Goal: Book appointment/travel/reservation

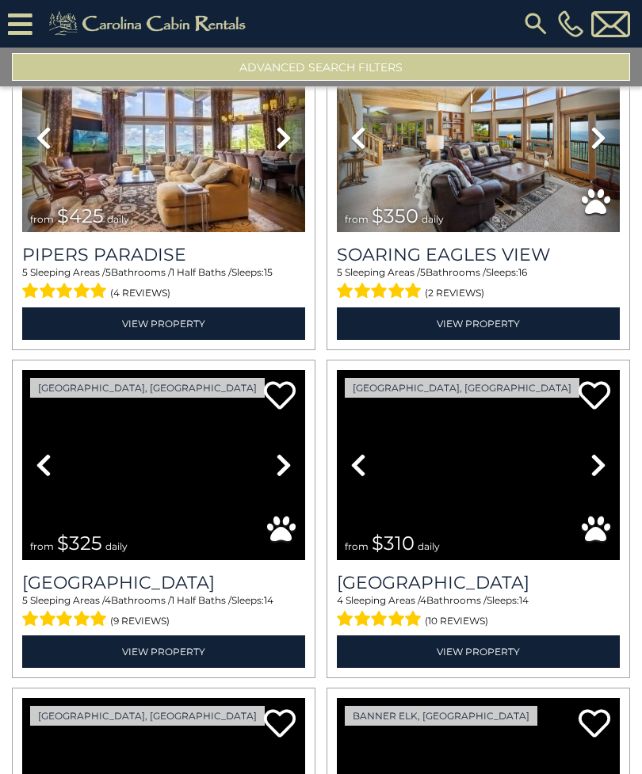
scroll to position [107, 0]
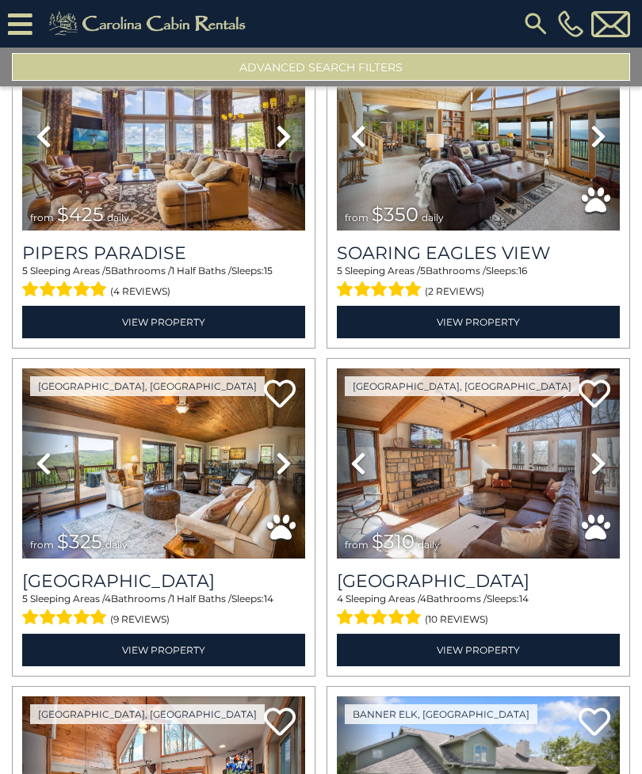
click at [503, 498] on img at bounding box center [478, 463] width 283 height 189
click at [362, 74] on button "Advanced Search Filters" at bounding box center [321, 67] width 618 height 28
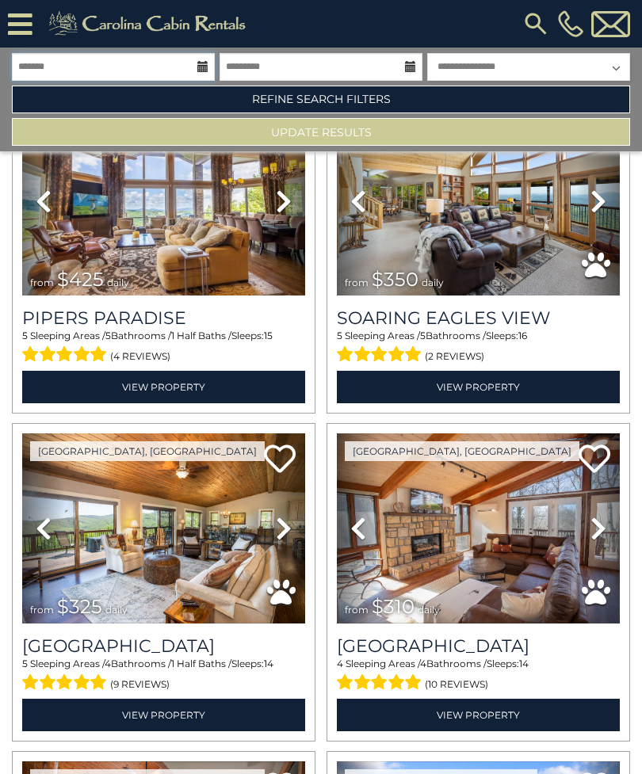
click at [194, 61] on input "text" at bounding box center [113, 67] width 203 height 28
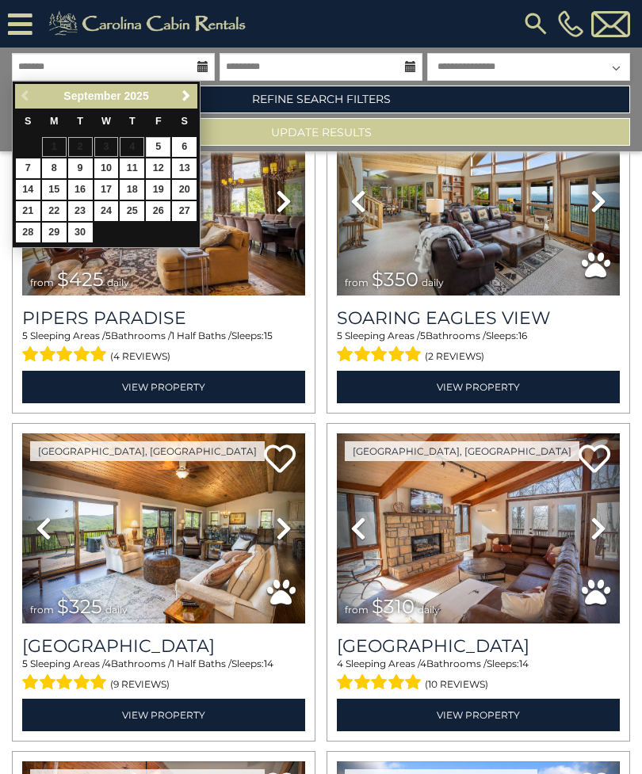
click at [183, 97] on span "Next" at bounding box center [186, 96] width 13 height 13
click at [136, 186] on link "16" at bounding box center [132, 190] width 25 height 20
type input "********"
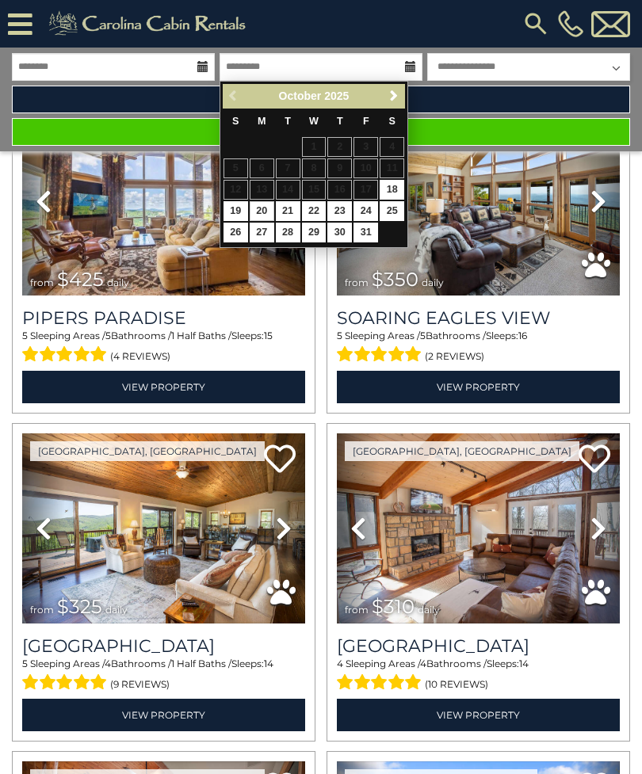
click at [265, 204] on link "20" at bounding box center [262, 211] width 25 height 20
type input "********"
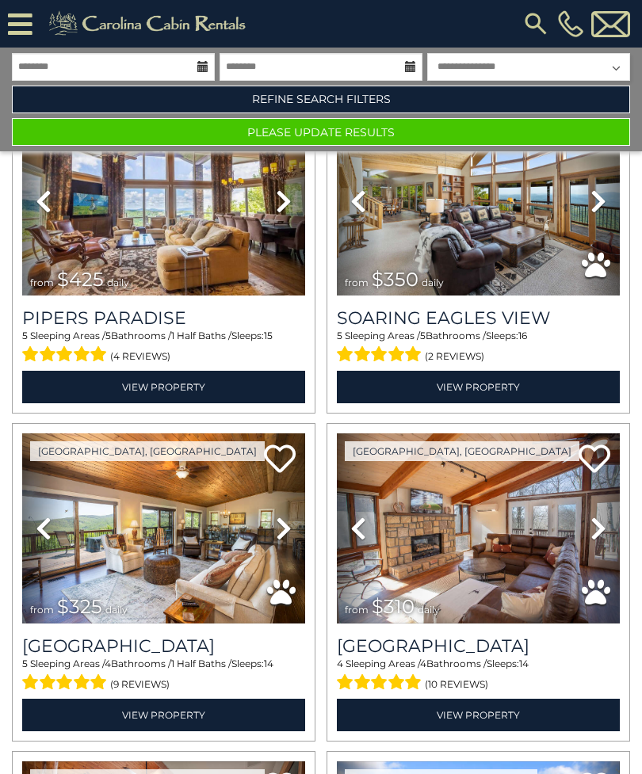
click at [383, 141] on button "Please Update Results" at bounding box center [321, 132] width 618 height 28
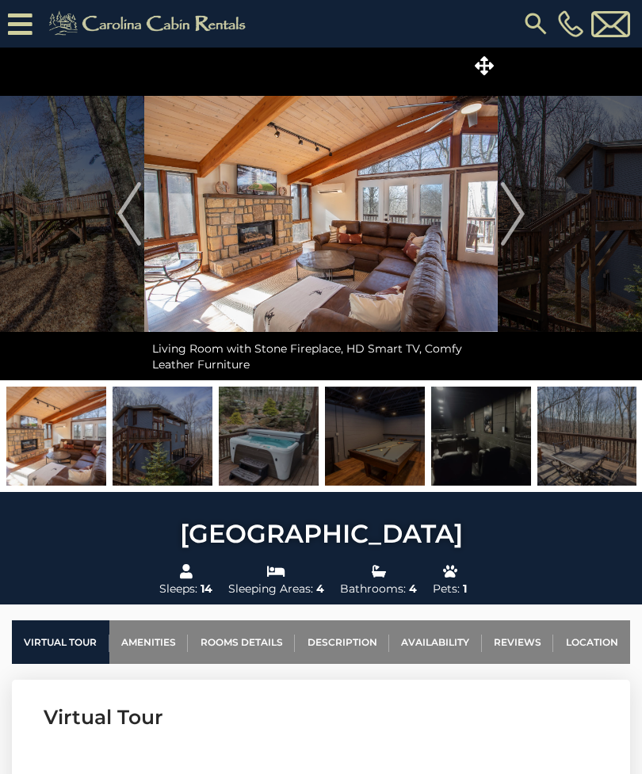
click at [522, 232] on img "Next" at bounding box center [513, 213] width 24 height 63
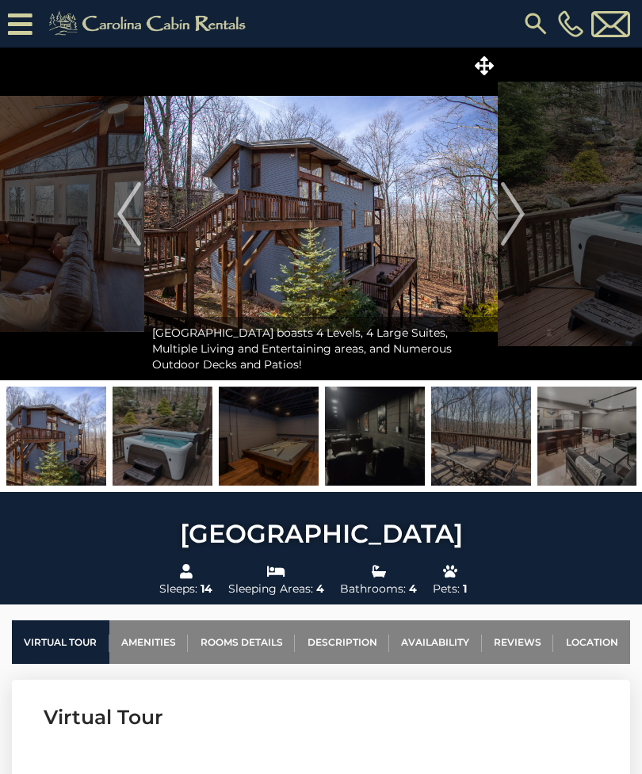
click at [520, 220] on img "Next" at bounding box center [513, 213] width 24 height 63
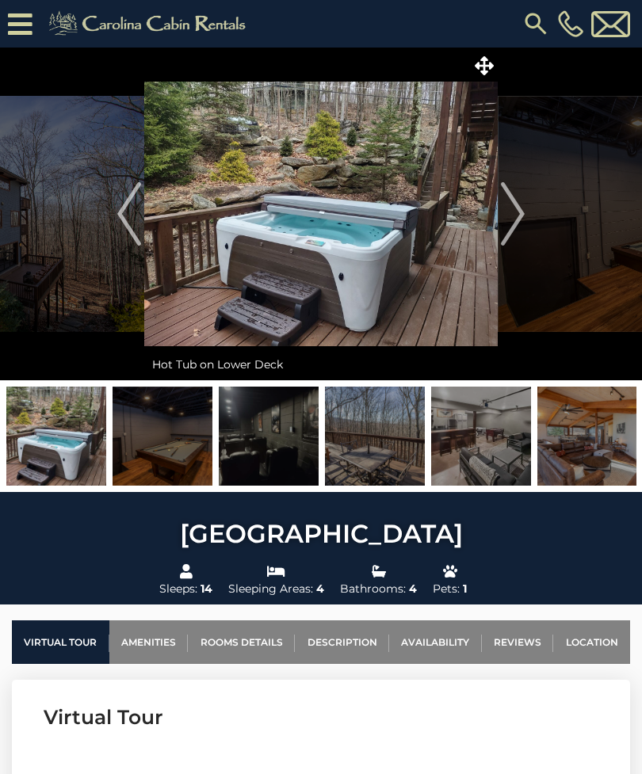
click at [525, 219] on button "Next" at bounding box center [513, 214] width 30 height 333
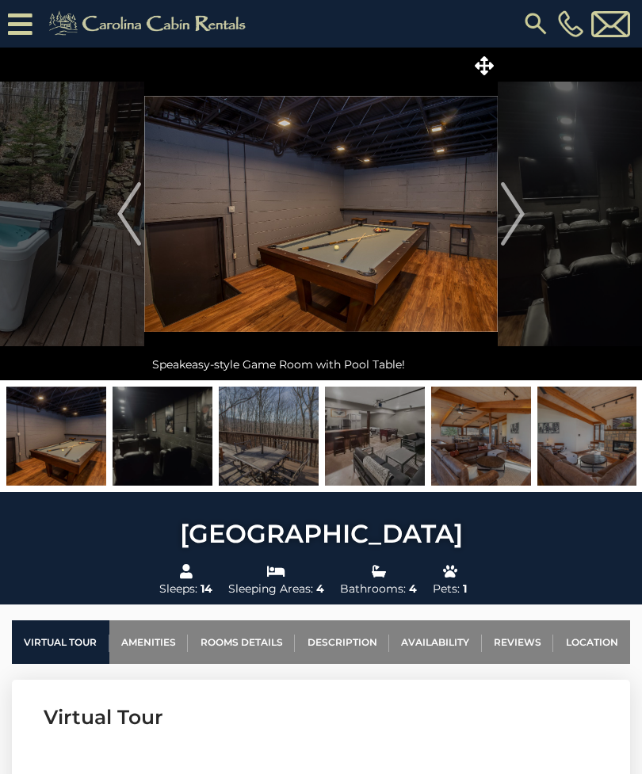
click at [523, 229] on img "Next" at bounding box center [513, 213] width 24 height 63
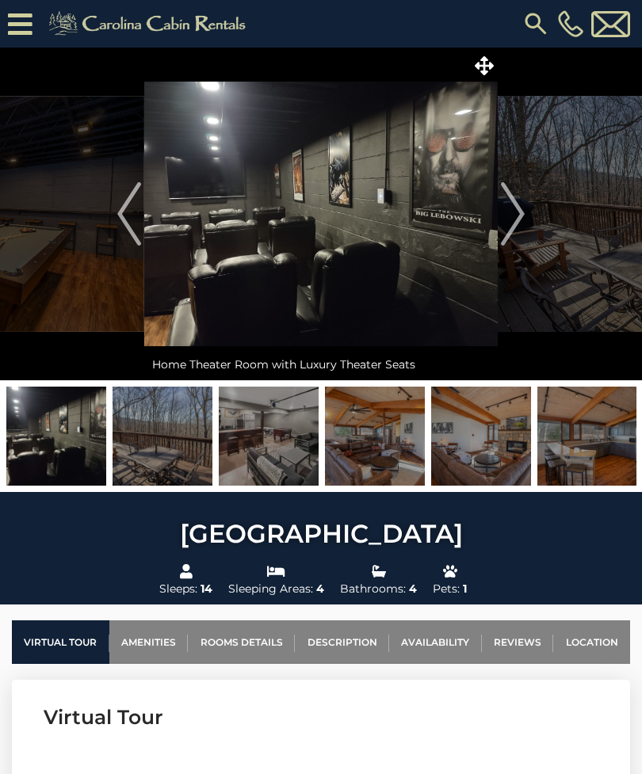
click at [527, 219] on button "Next" at bounding box center [513, 214] width 30 height 333
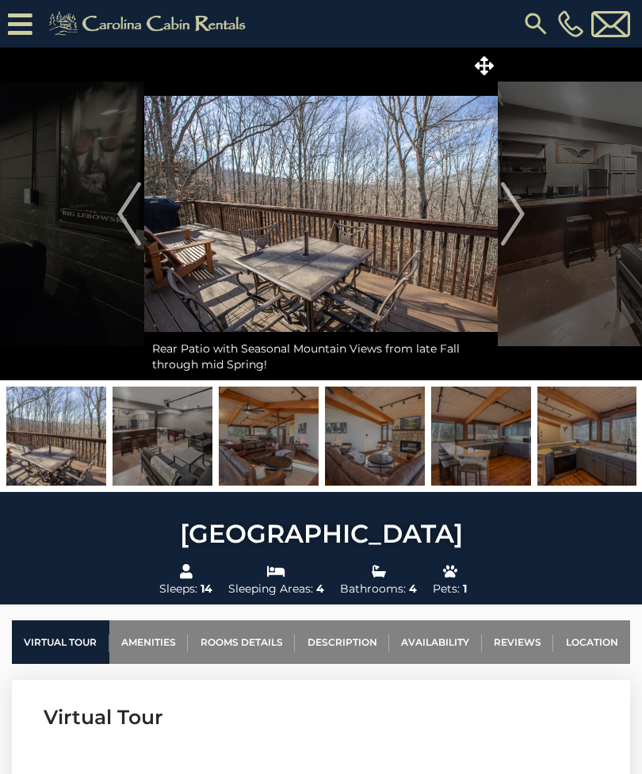
click at [519, 230] on img "Next" at bounding box center [513, 213] width 24 height 63
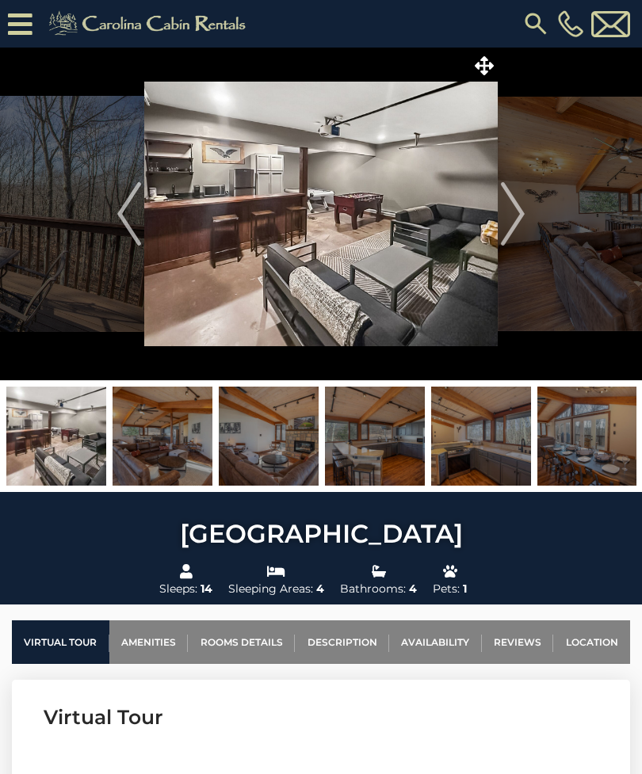
click at [520, 229] on img "Next" at bounding box center [513, 213] width 24 height 63
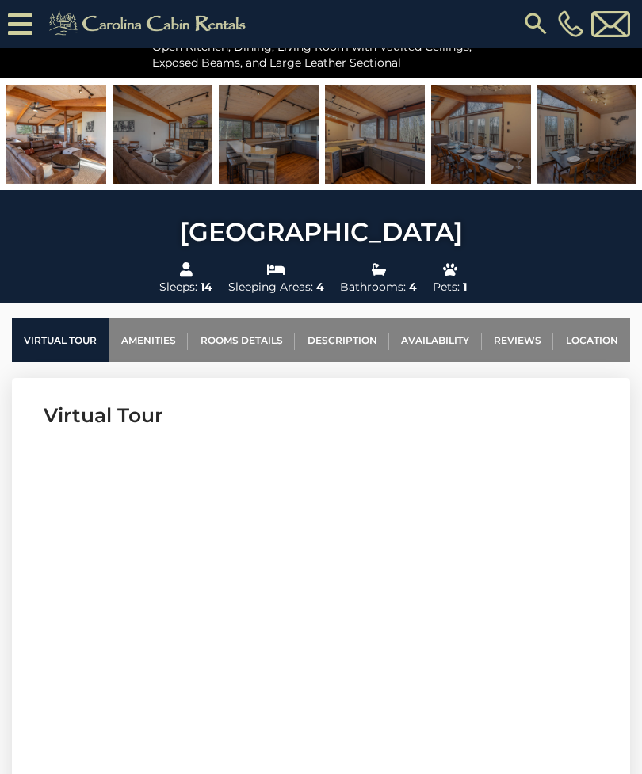
click at [462, 338] on link "Availability" at bounding box center [435, 341] width 93 height 44
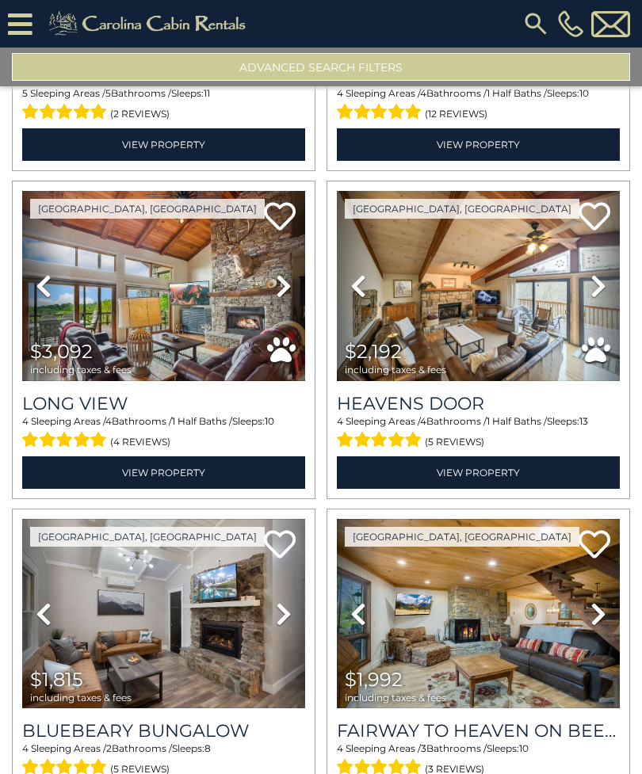
scroll to position [294, 0]
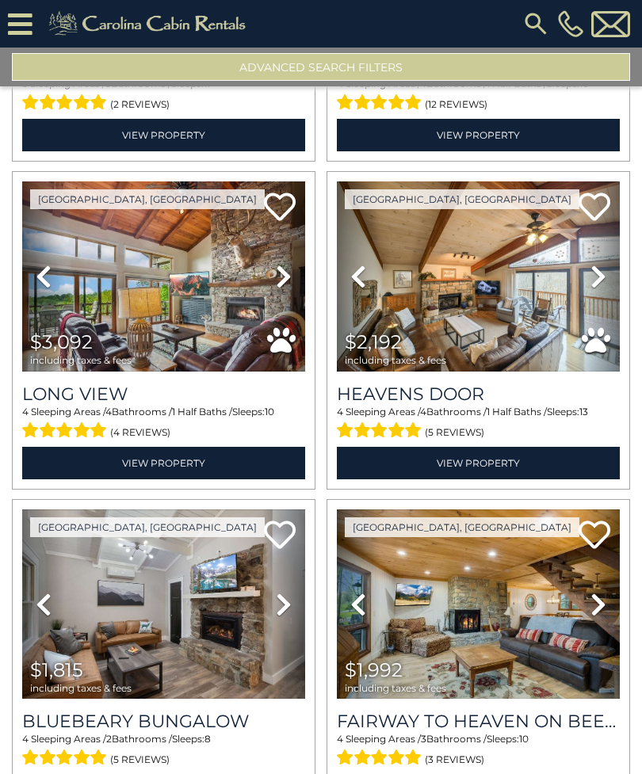
click at [524, 295] on img at bounding box center [478, 275] width 283 height 189
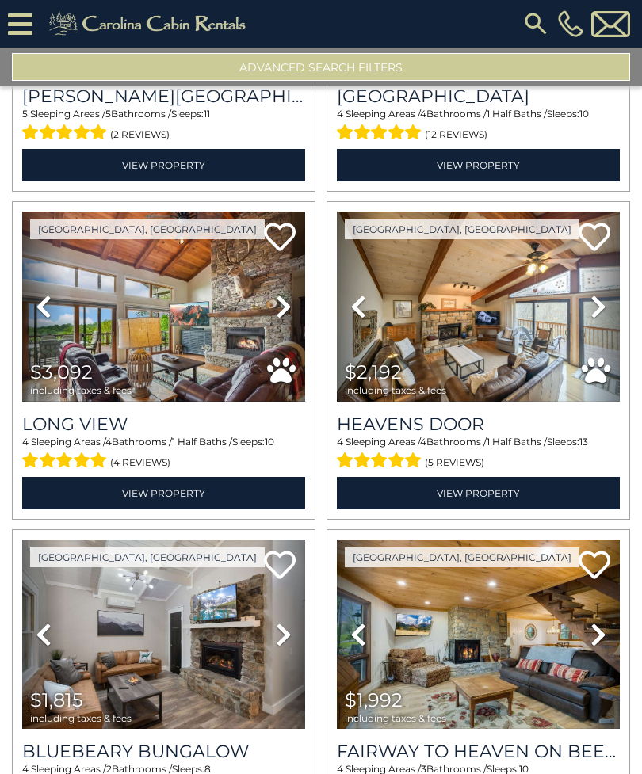
scroll to position [273, 0]
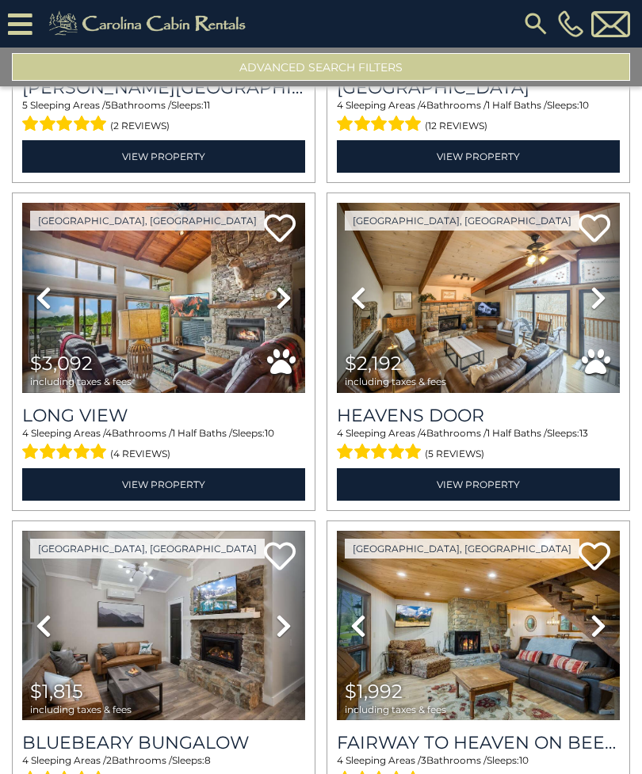
click at [493, 267] on img at bounding box center [478, 297] width 283 height 189
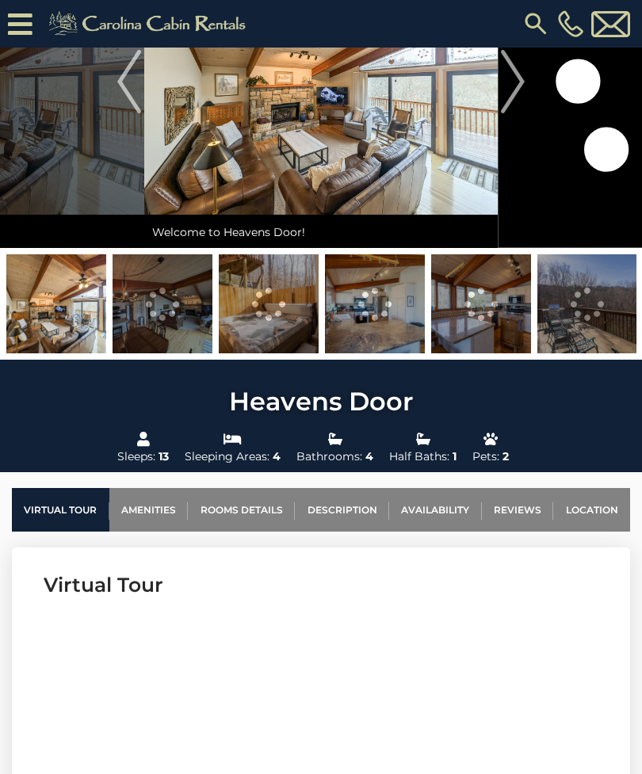
scroll to position [171, 0]
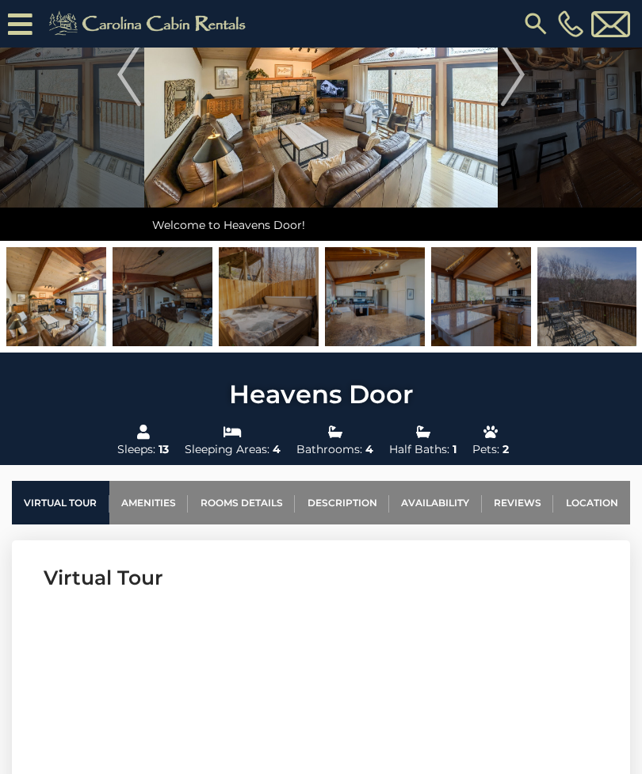
click at [246, 503] on link "Rooms Details" at bounding box center [241, 503] width 107 height 44
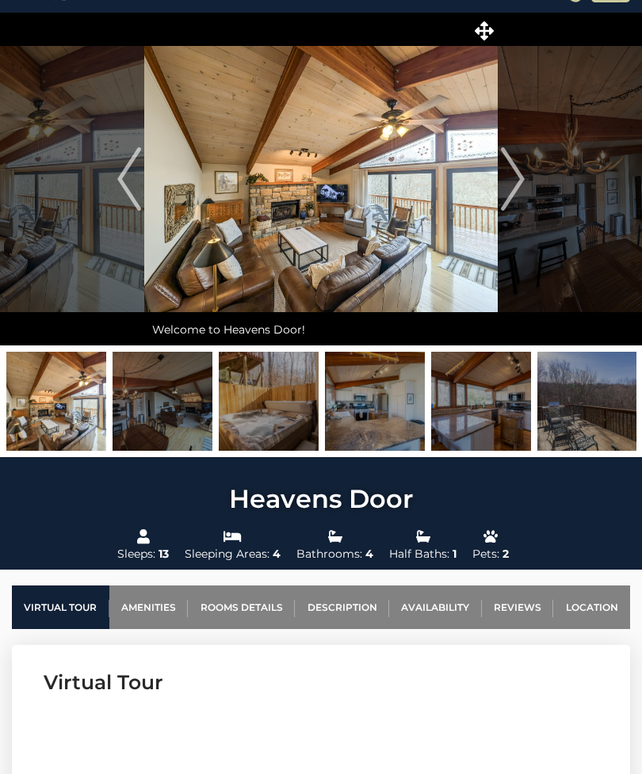
scroll to position [0, 0]
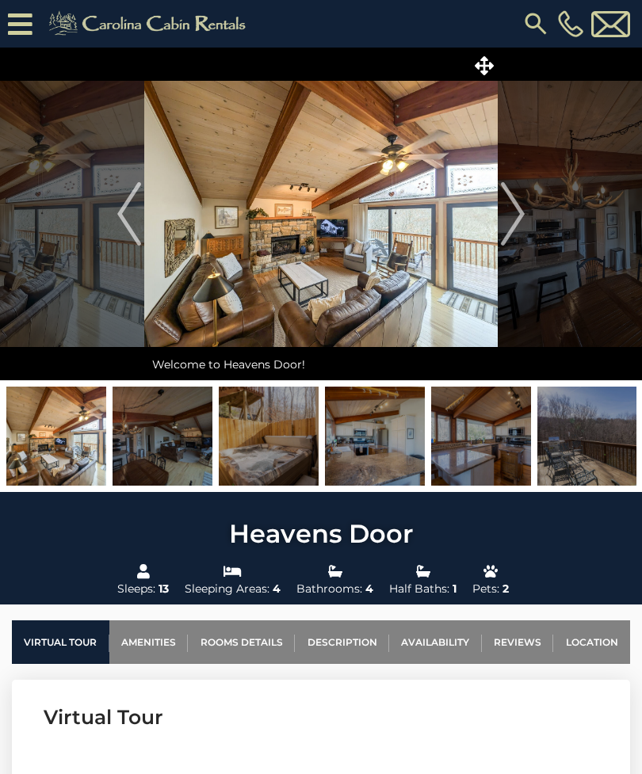
click at [521, 217] on img "Next" at bounding box center [513, 213] width 24 height 63
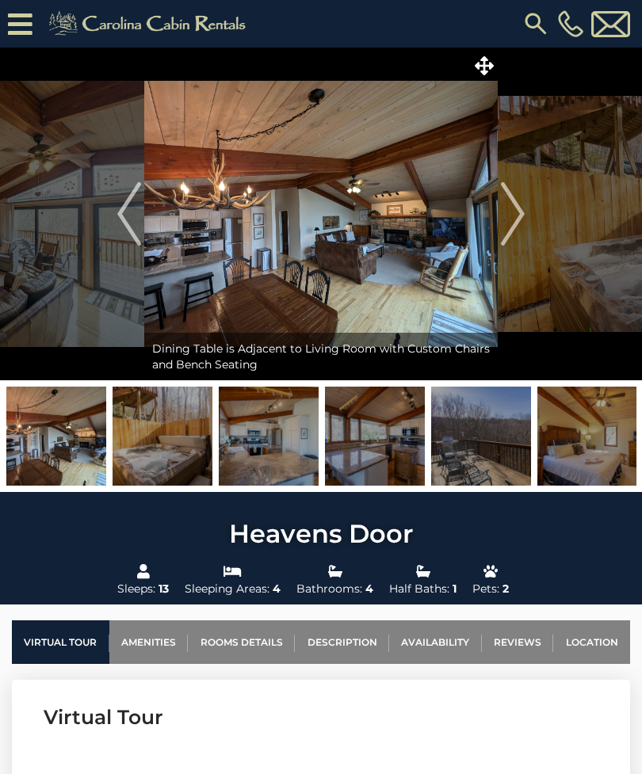
click at [516, 227] on img "Next" at bounding box center [513, 213] width 24 height 63
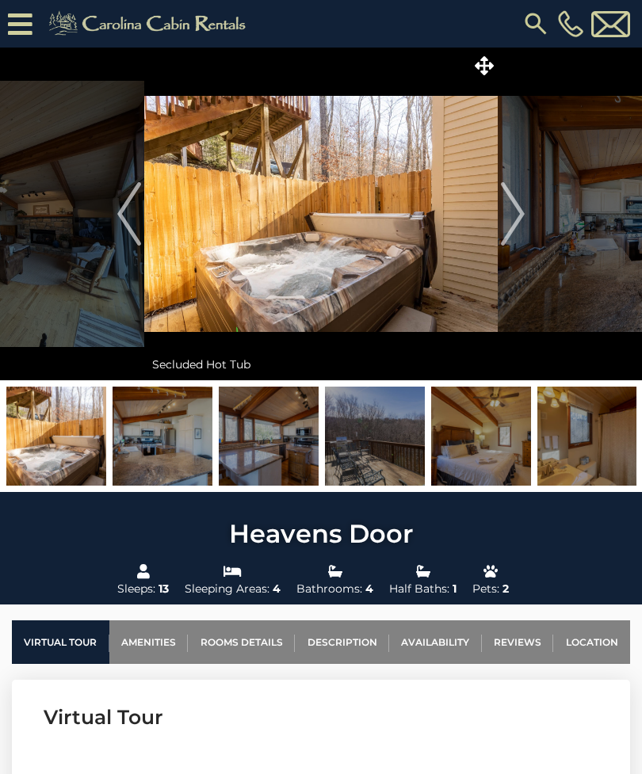
click at [517, 215] on img "Next" at bounding box center [513, 213] width 24 height 63
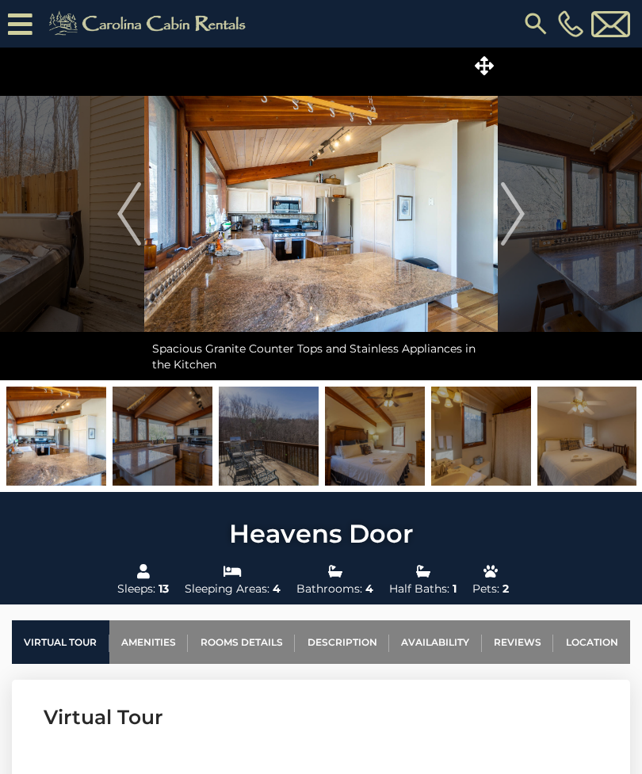
click at [518, 224] on img "Next" at bounding box center [513, 213] width 24 height 63
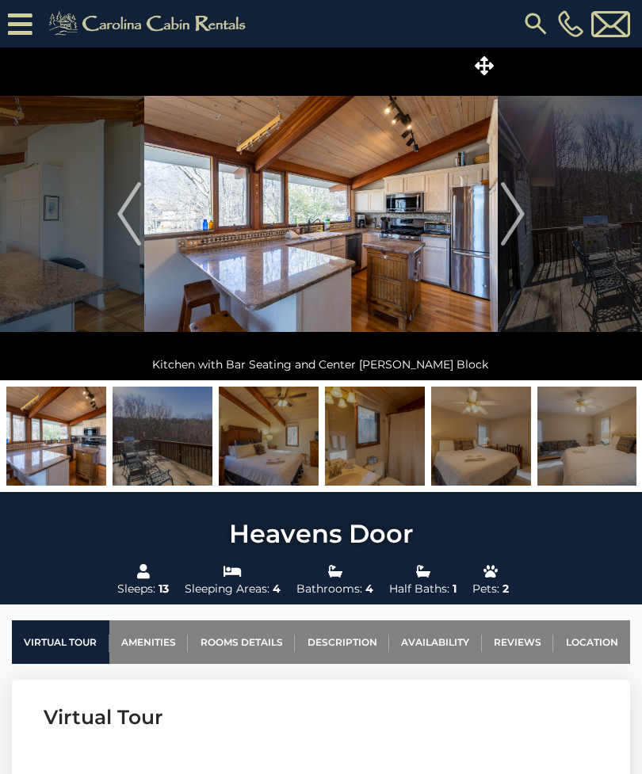
click at [521, 224] on img "Next" at bounding box center [513, 213] width 24 height 63
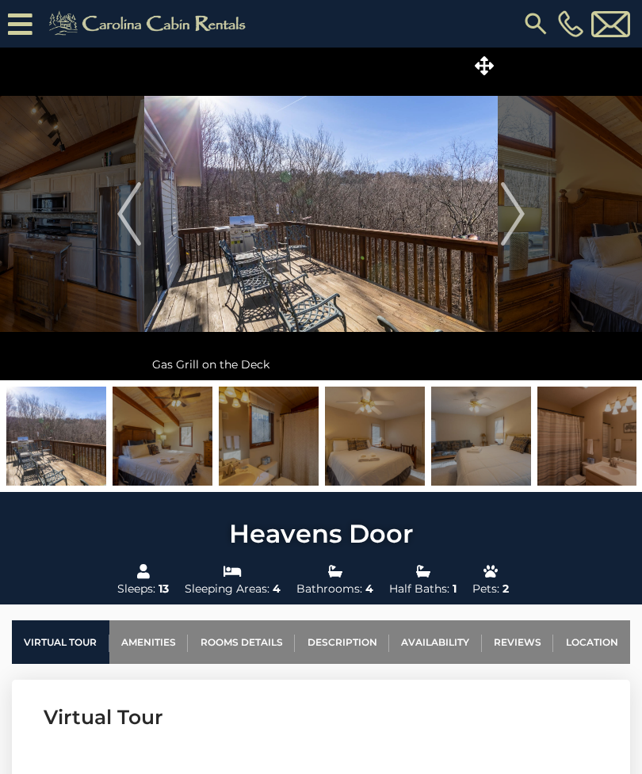
click at [518, 215] on img "Next" at bounding box center [513, 213] width 24 height 63
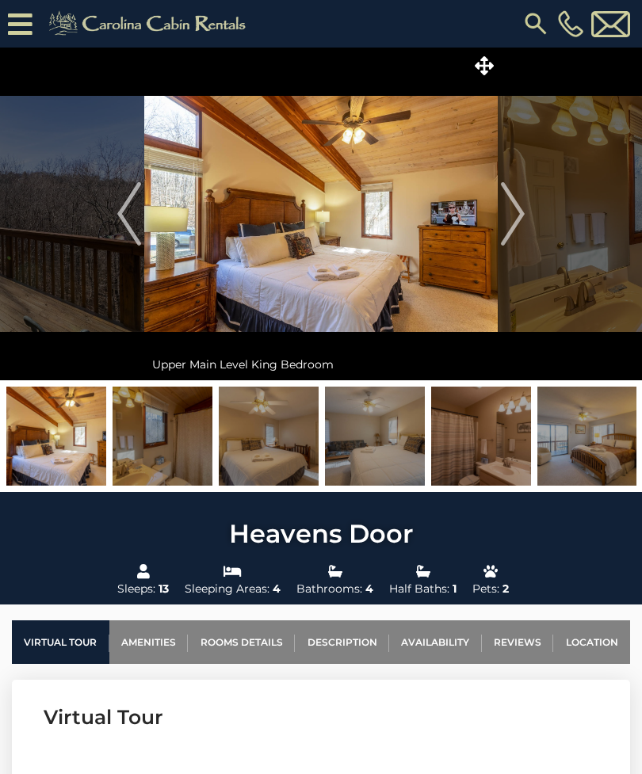
click at [521, 222] on img "Next" at bounding box center [513, 213] width 24 height 63
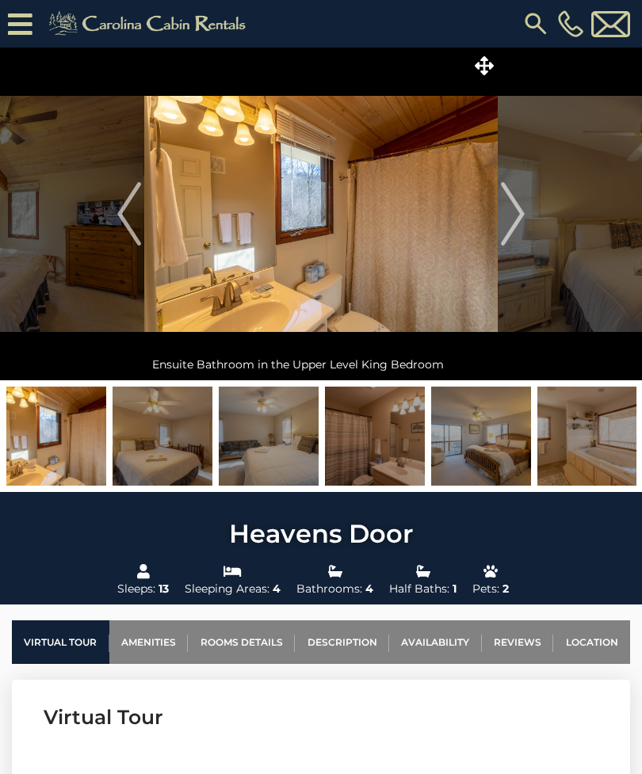
click at [519, 212] on img "Next" at bounding box center [513, 213] width 24 height 63
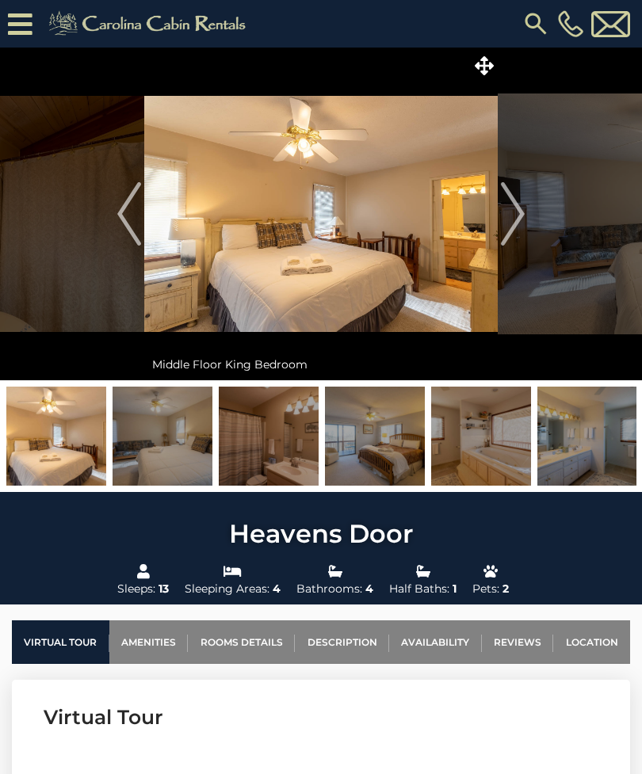
click at [525, 222] on button "Next" at bounding box center [513, 214] width 30 height 333
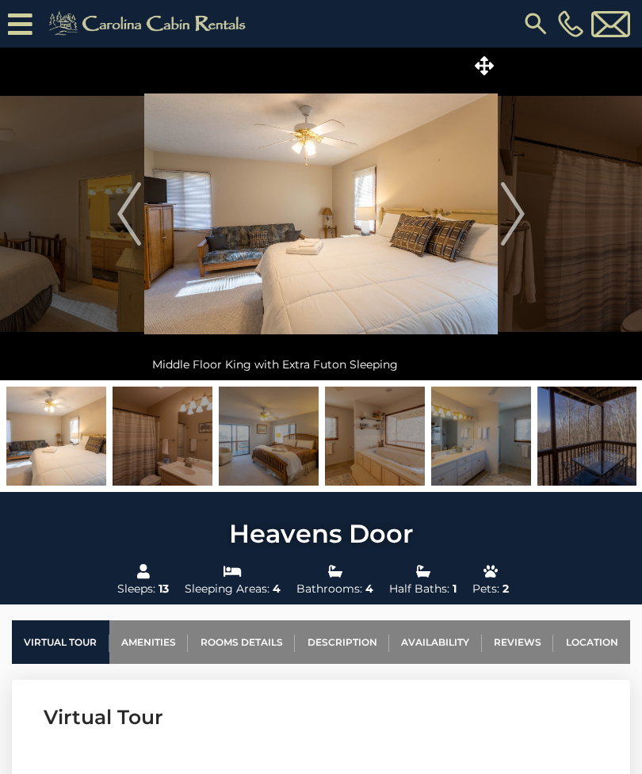
click at [516, 227] on img "Next" at bounding box center [513, 213] width 24 height 63
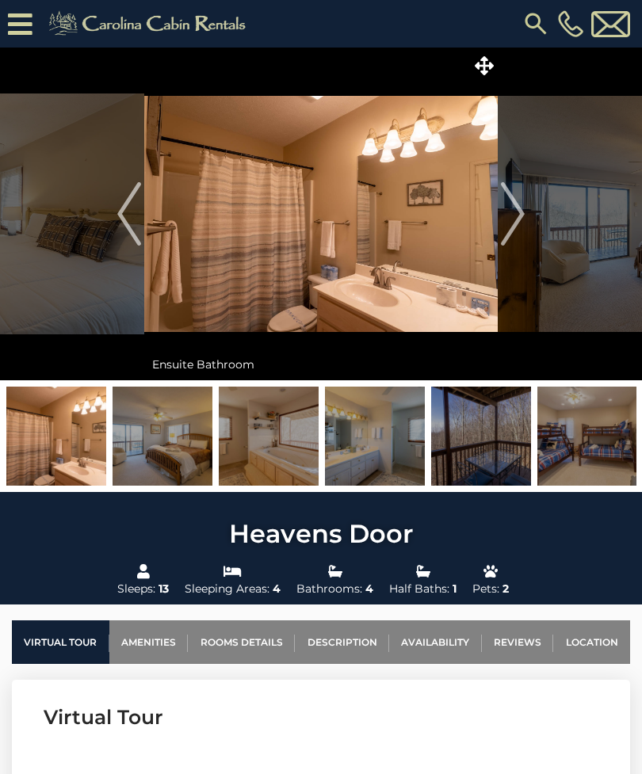
click at [513, 221] on img "Next" at bounding box center [513, 213] width 24 height 63
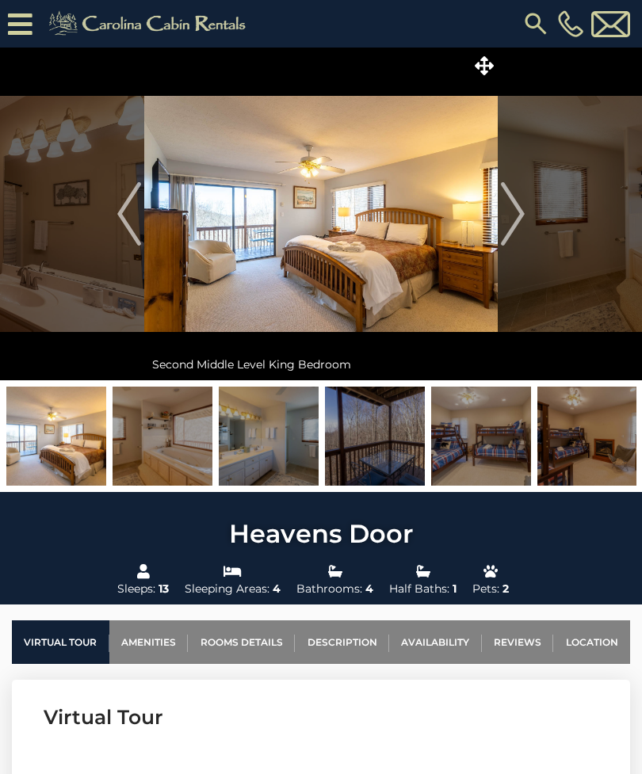
click at [514, 230] on img "Next" at bounding box center [513, 213] width 24 height 63
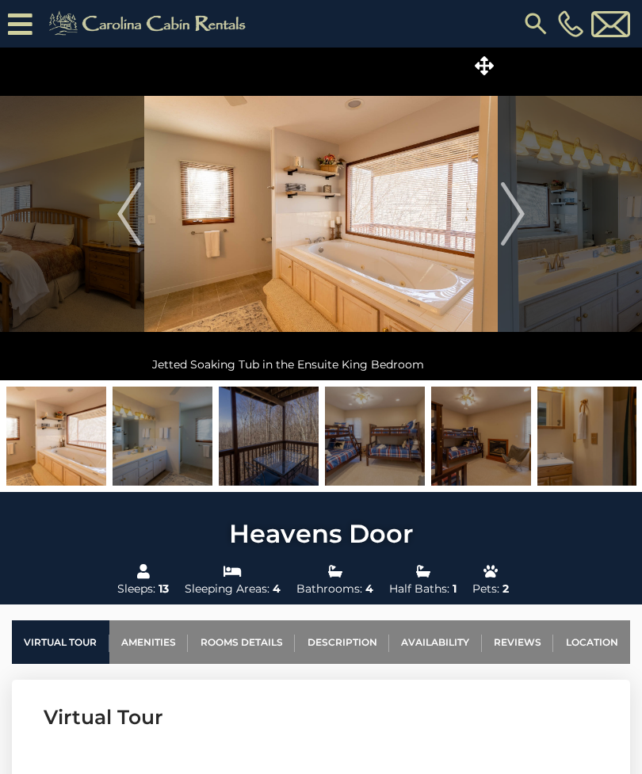
click at [520, 223] on img "Next" at bounding box center [513, 213] width 24 height 63
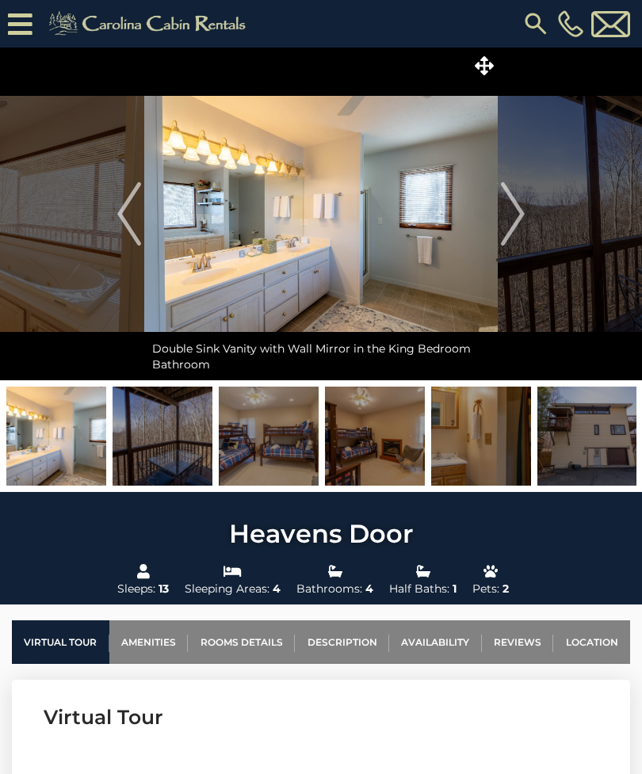
click at [517, 221] on img "Next" at bounding box center [513, 213] width 24 height 63
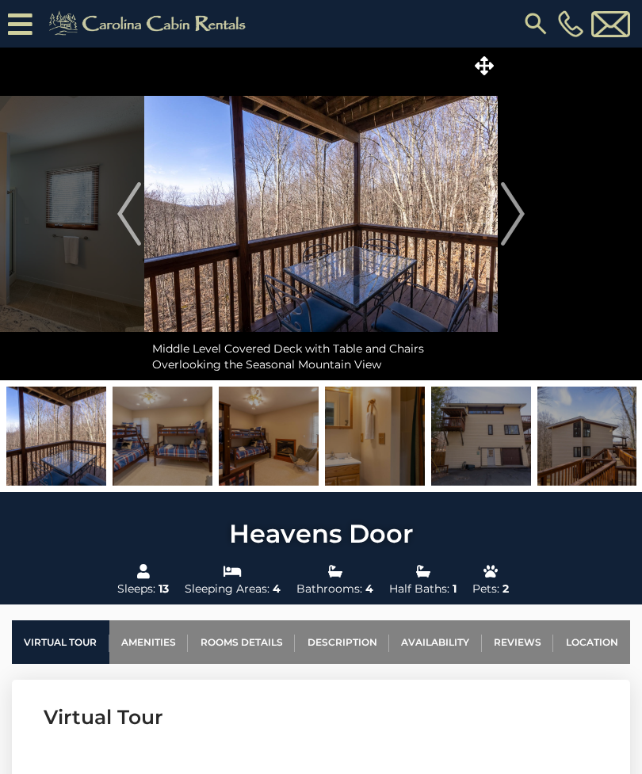
click at [514, 228] on img "Next" at bounding box center [513, 213] width 24 height 63
